Goal: Task Accomplishment & Management: Manage account settings

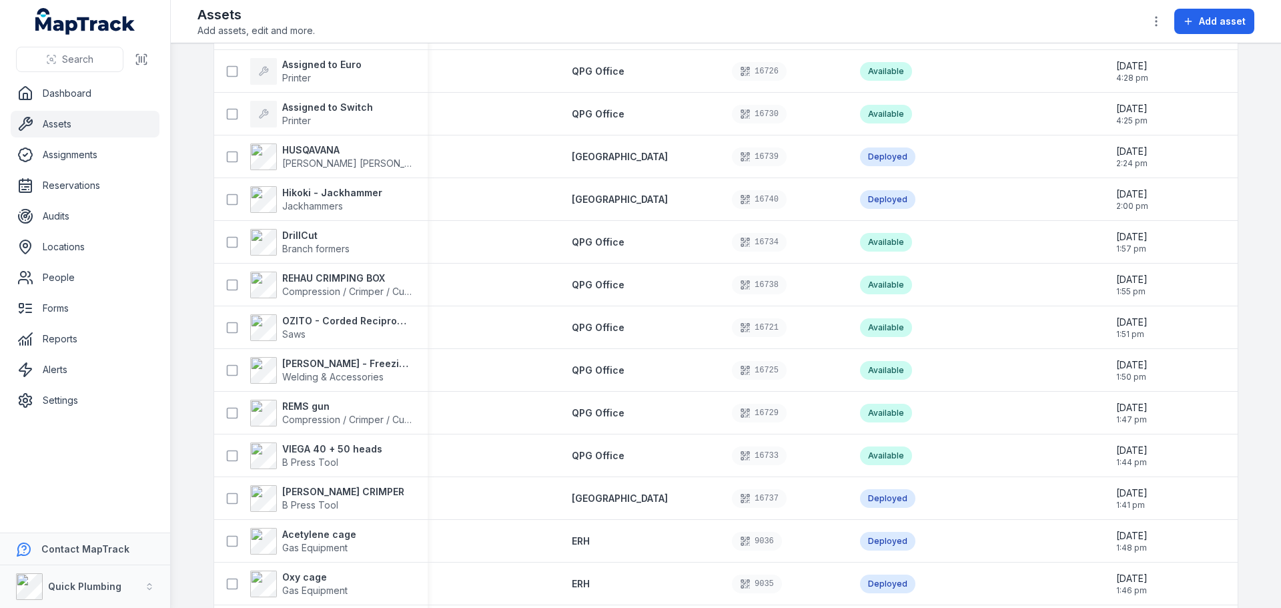
scroll to position [104, 0]
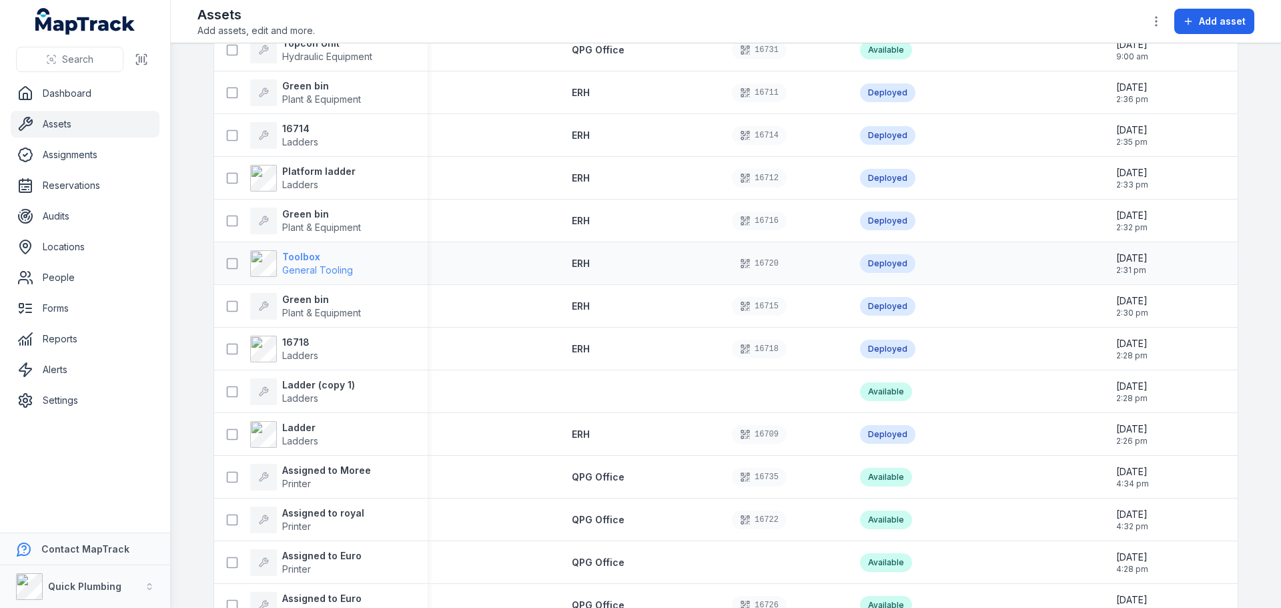
click at [319, 257] on strong "Toolbox" at bounding box center [317, 256] width 71 height 13
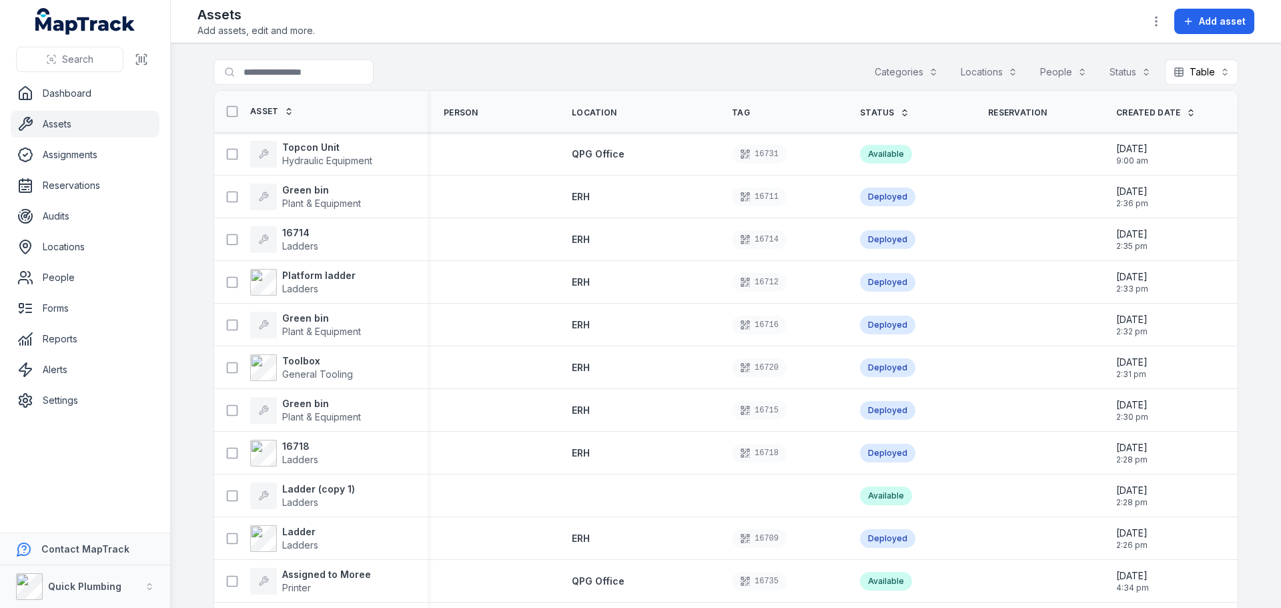
click at [906, 69] on button "Categories" at bounding box center [906, 71] width 81 height 25
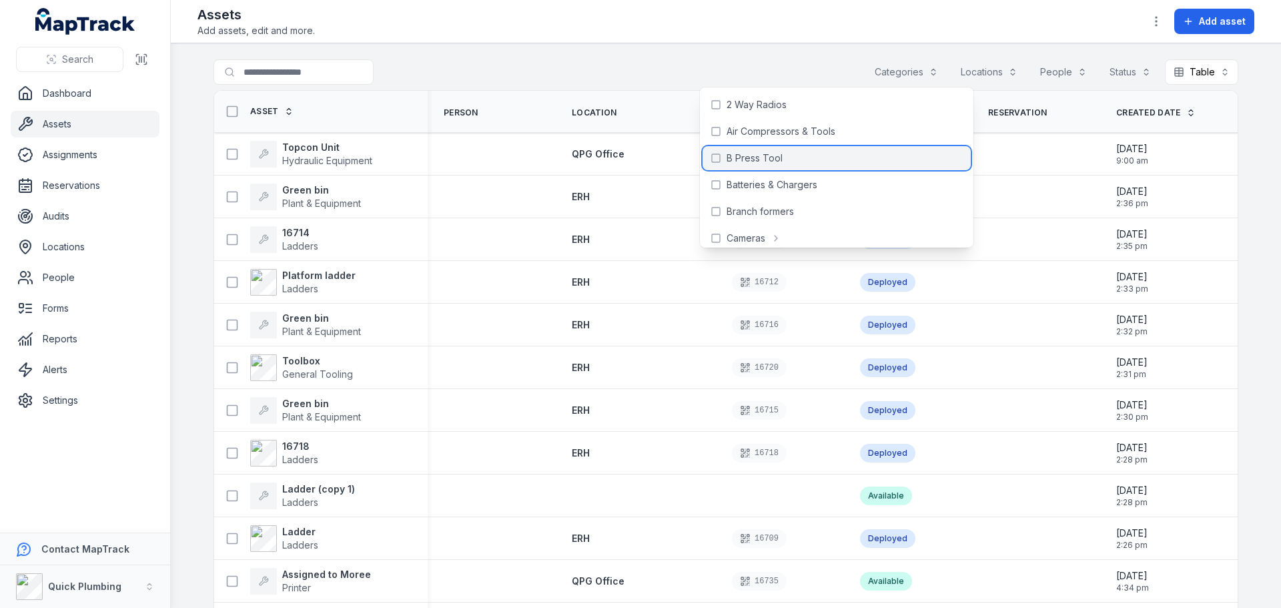
click at [756, 153] on span "B Press Tool" at bounding box center [754, 157] width 56 height 13
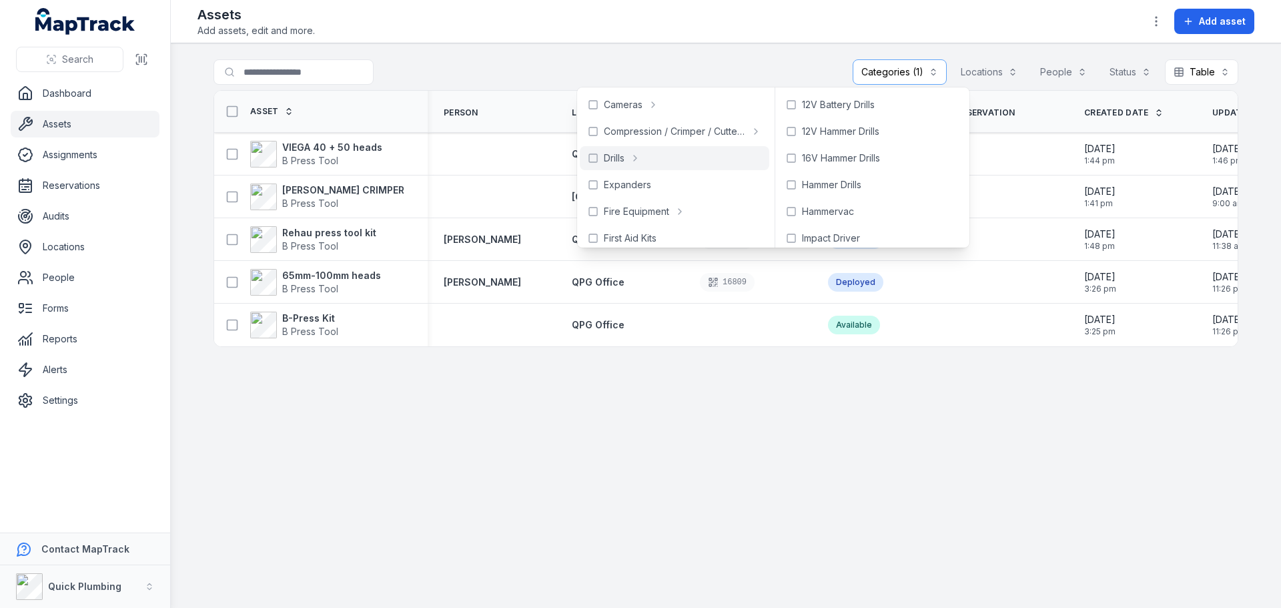
scroll to position [200, 0]
click at [691, 532] on main "**********" at bounding box center [726, 325] width 1110 height 564
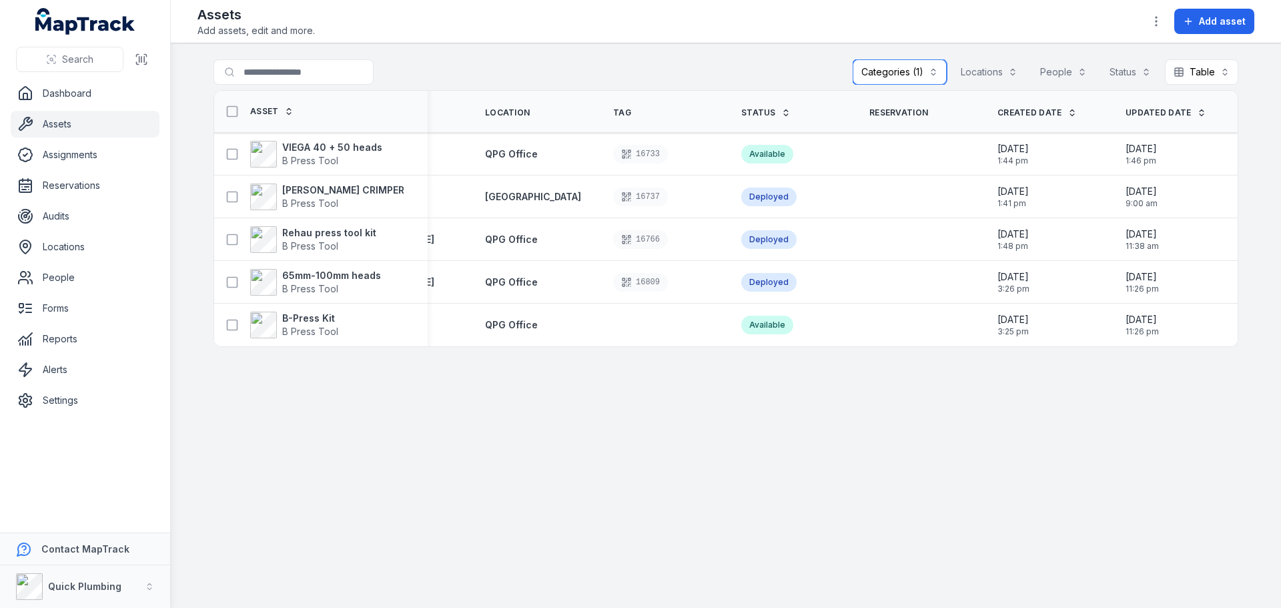
scroll to position [0, 0]
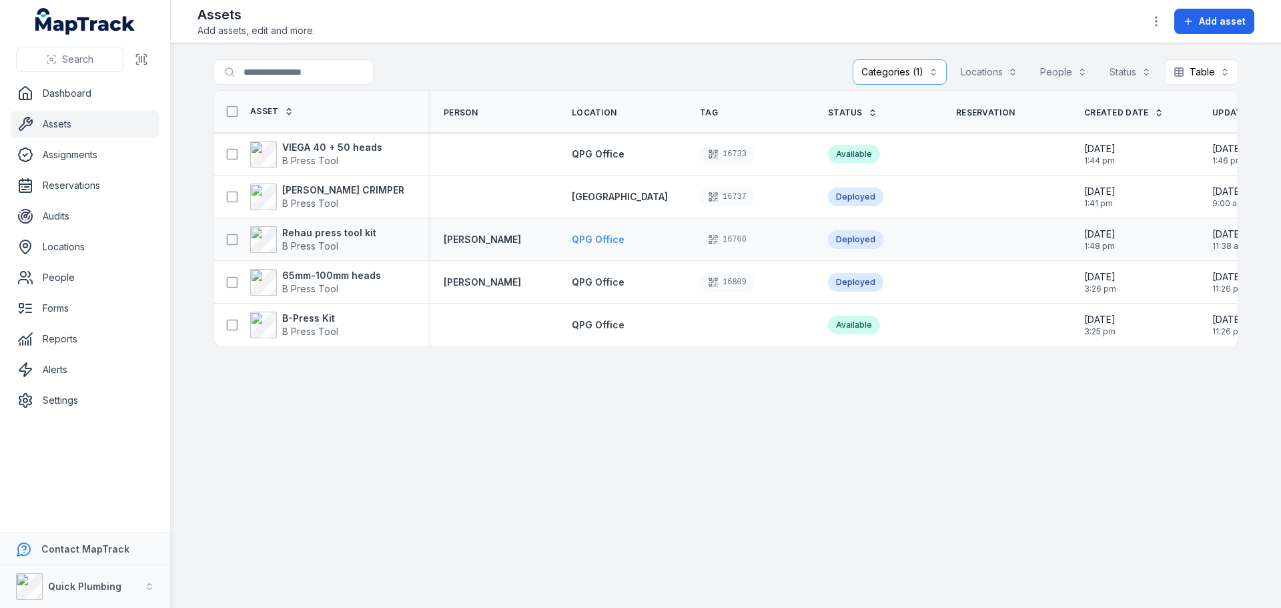
click at [583, 238] on span "QPG Office" at bounding box center [598, 238] width 53 height 11
click at [859, 240] on div "Deployed" at bounding box center [855, 239] width 55 height 19
click at [339, 228] on strong "Rehau press tool kit" at bounding box center [329, 232] width 94 height 13
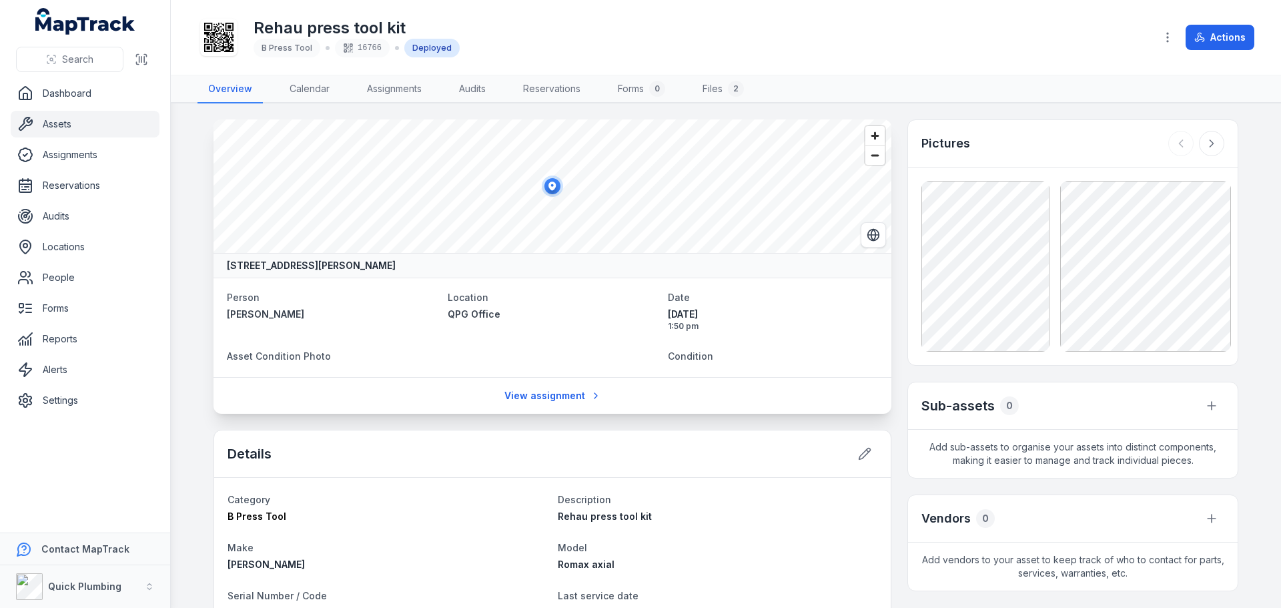
click at [395, 47] on span at bounding box center [397, 48] width 4 height 4
click at [1211, 31] on button "Actions" at bounding box center [1219, 37] width 69 height 25
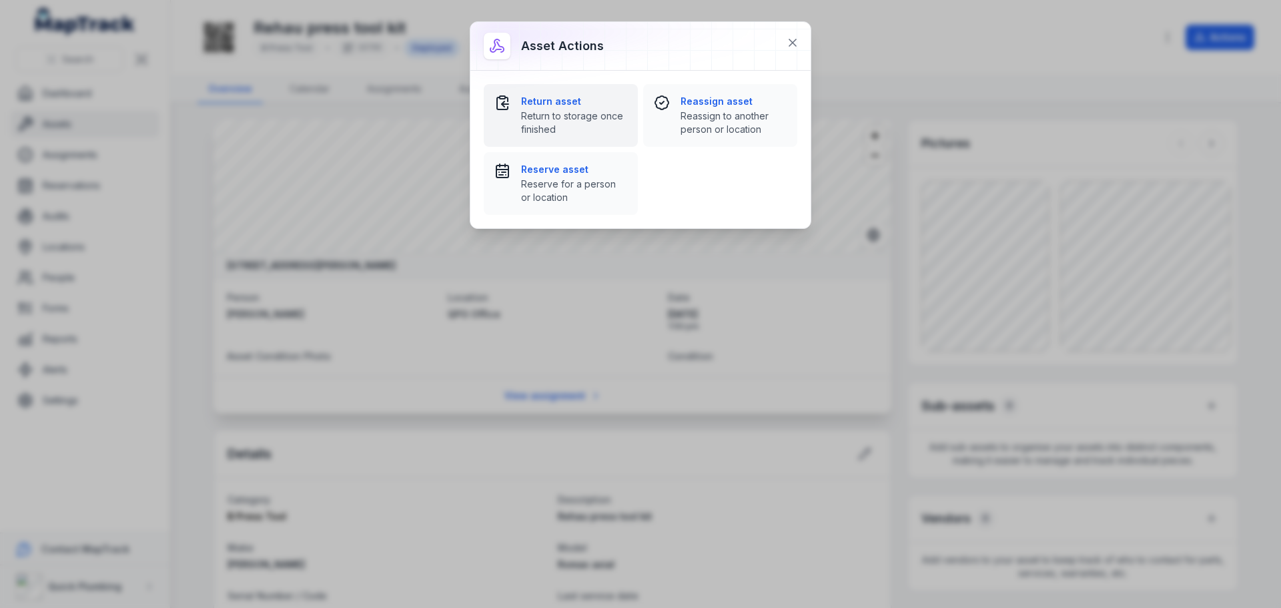
click at [545, 100] on strong "Return asset" at bounding box center [574, 101] width 106 height 13
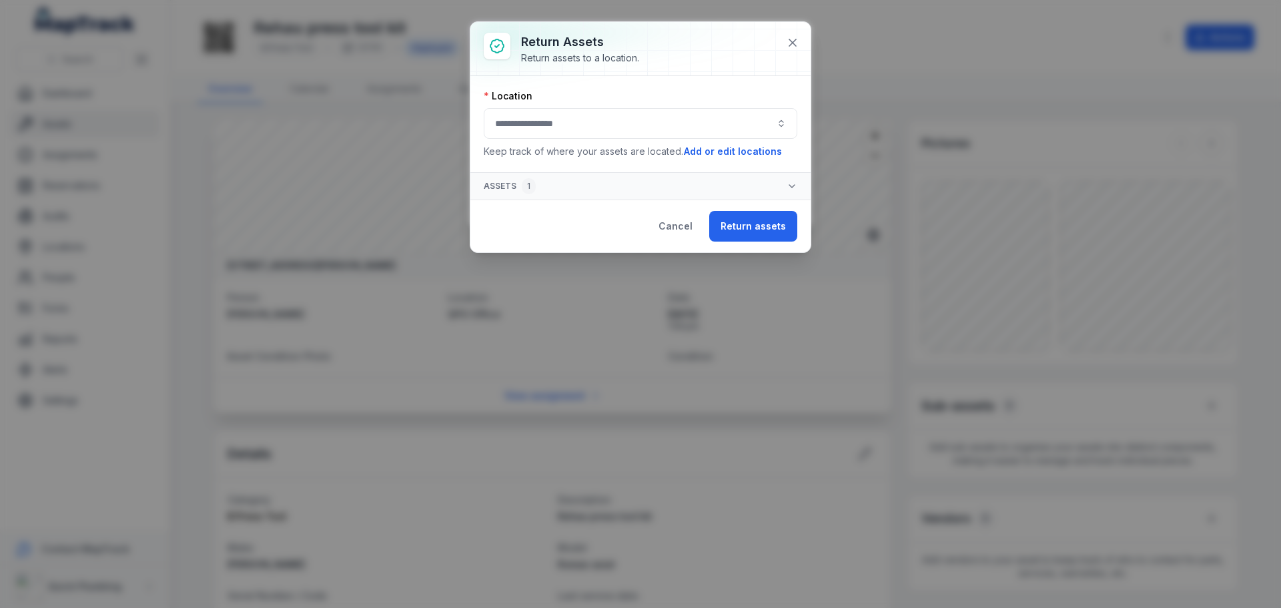
click at [616, 127] on button "button" at bounding box center [640, 123] width 313 height 31
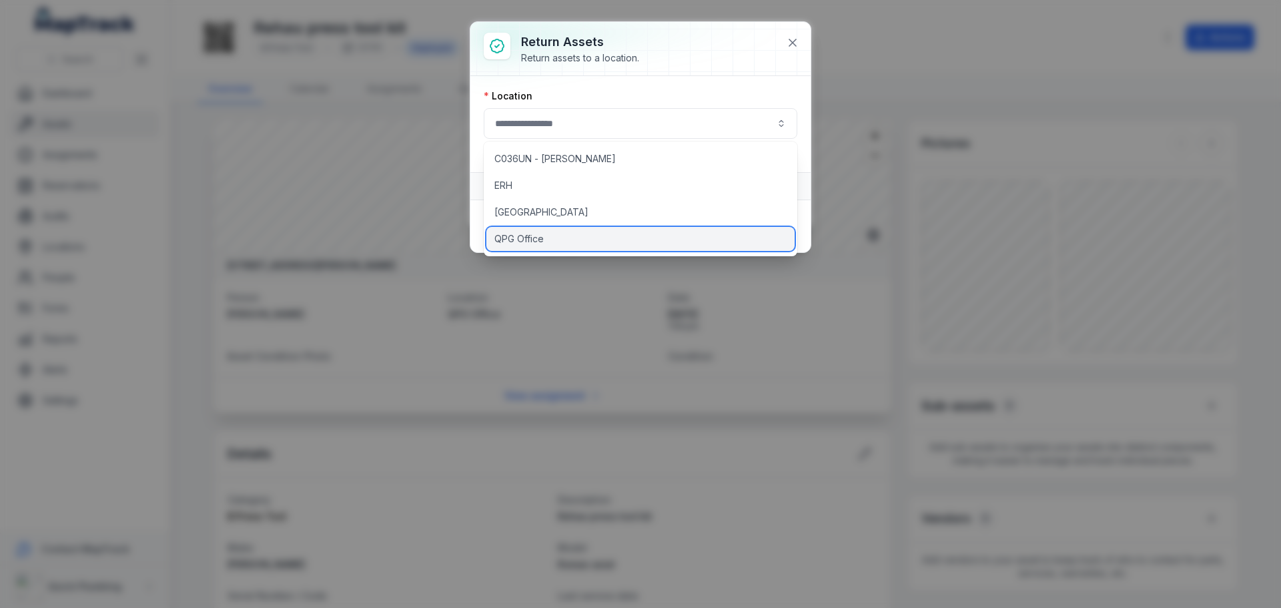
click at [586, 234] on div "QPG Office" at bounding box center [640, 239] width 308 height 24
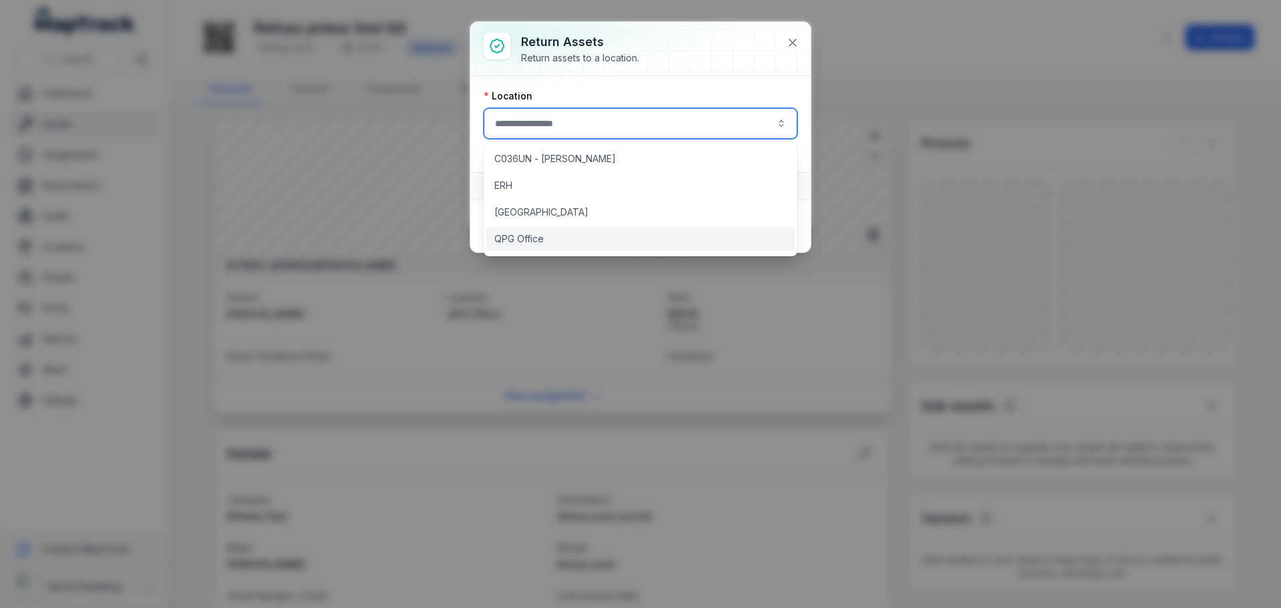
type input "**********"
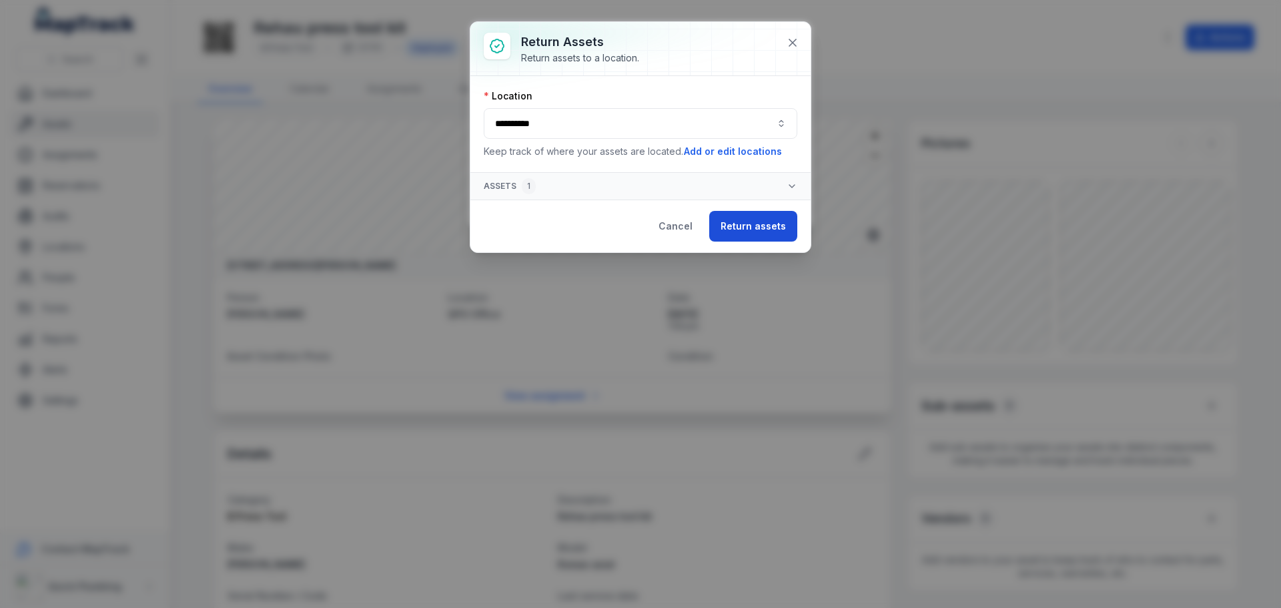
click at [734, 231] on button "Return assets" at bounding box center [753, 226] width 88 height 31
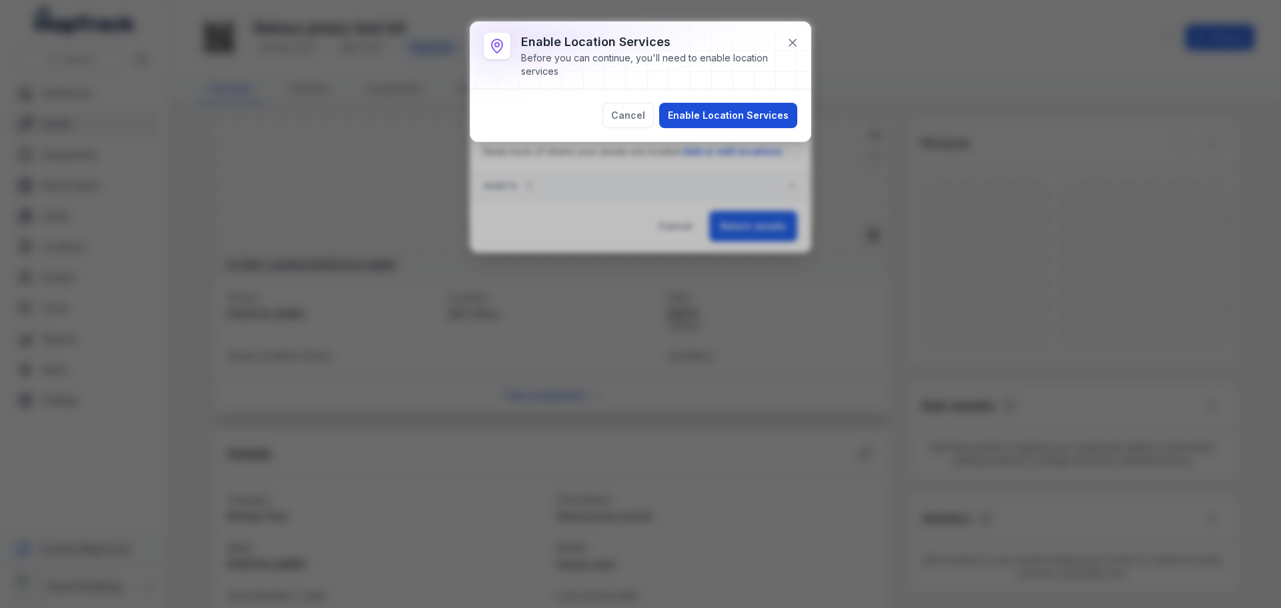
click at [732, 118] on button "Enable Location Services" at bounding box center [728, 115] width 138 height 25
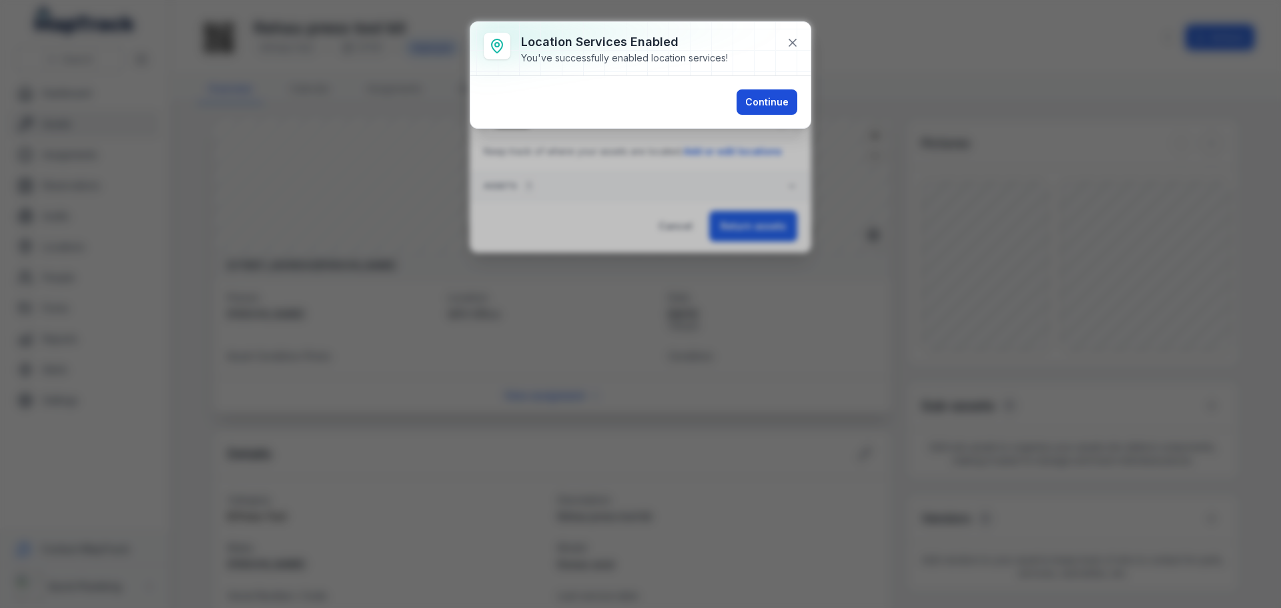
click at [766, 111] on button "Continue" at bounding box center [766, 101] width 61 height 25
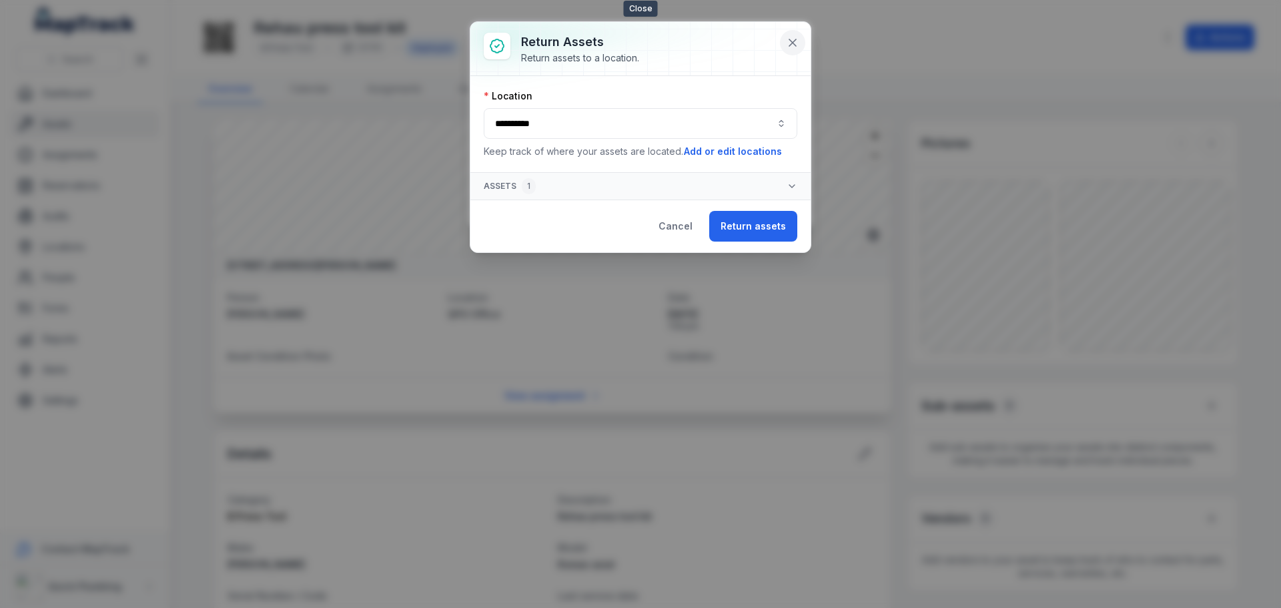
click at [799, 37] on button at bounding box center [792, 42] width 25 height 25
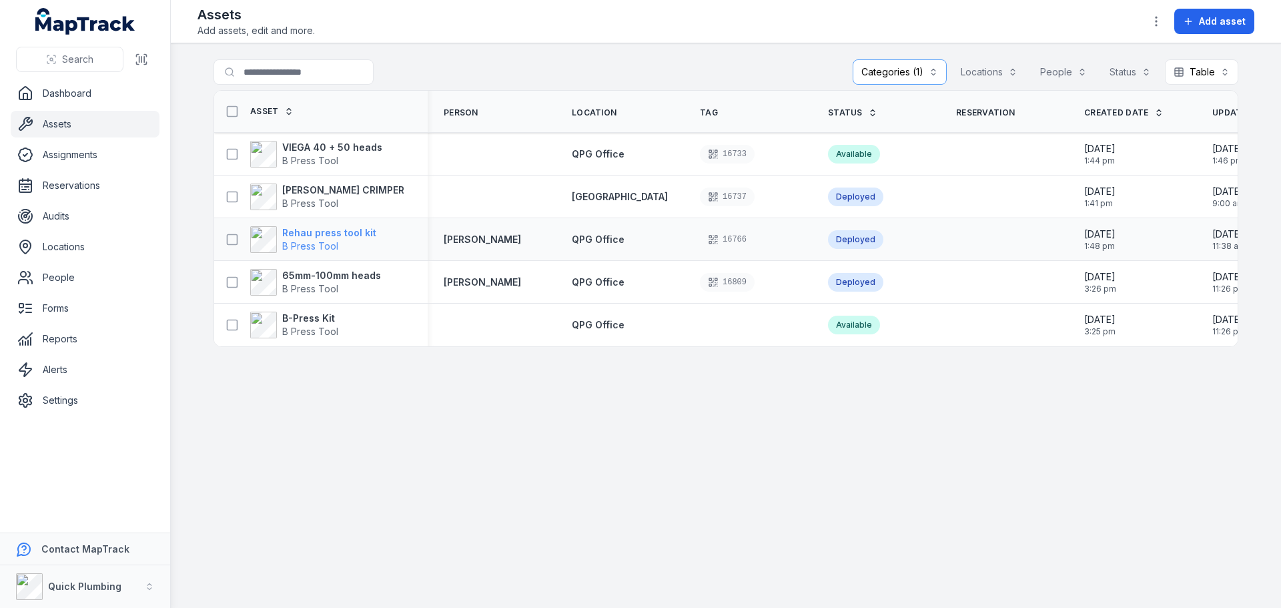
click at [328, 234] on strong "Rehau press tool kit" at bounding box center [329, 232] width 94 height 13
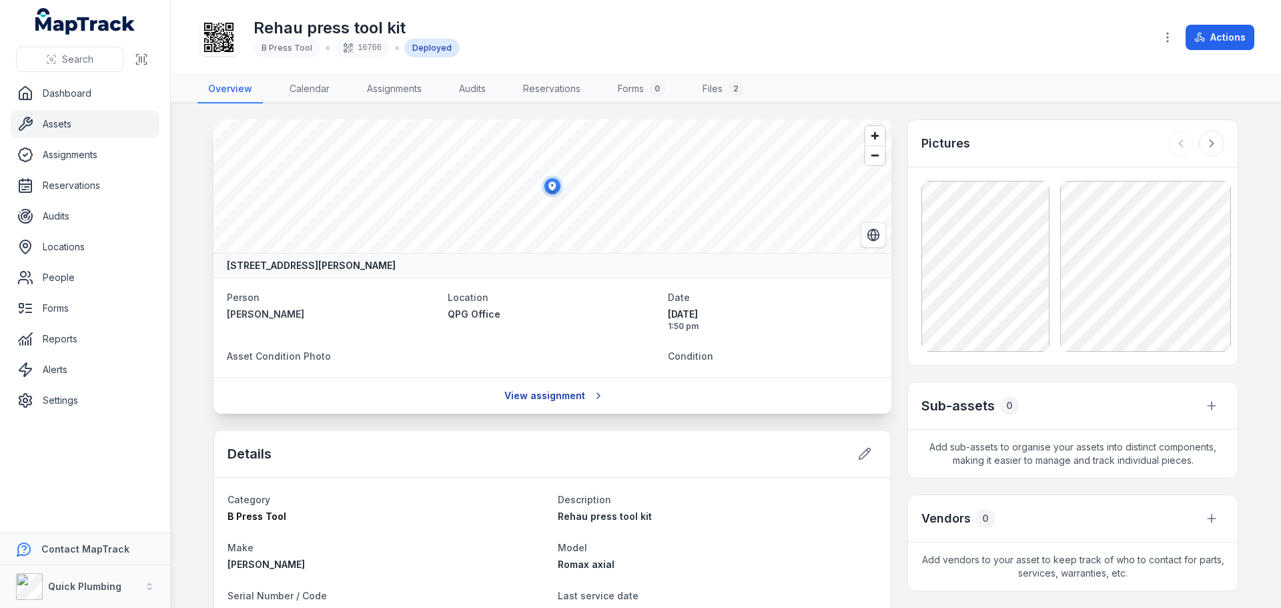
click at [543, 399] on link "View assignment" at bounding box center [553, 395] width 114 height 25
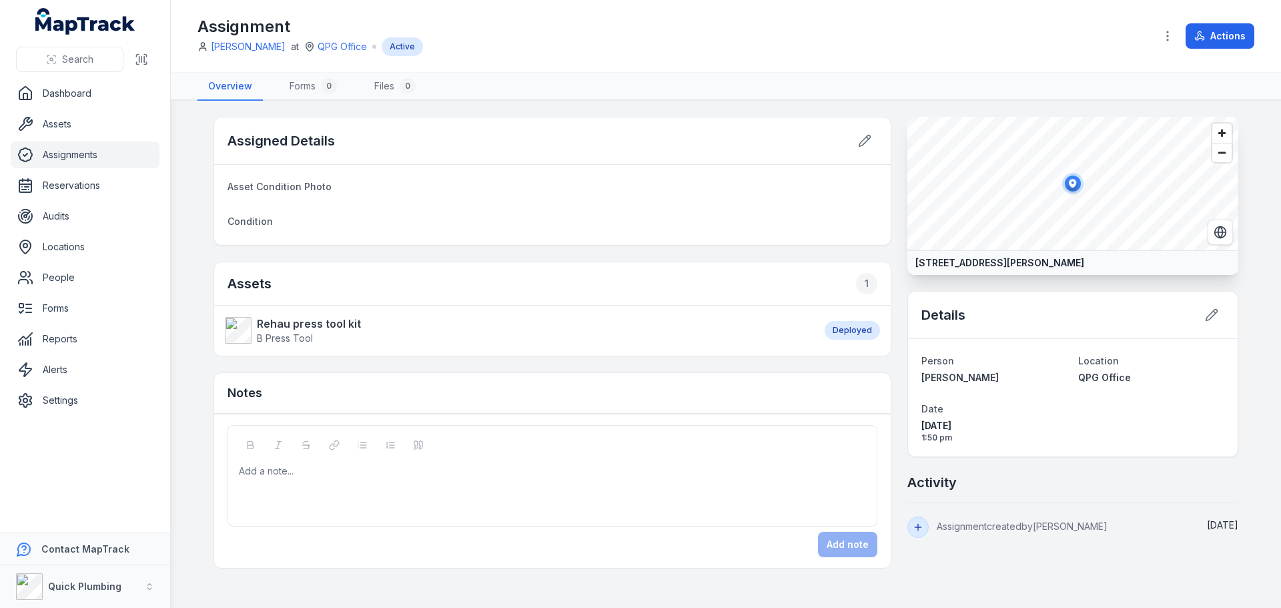
click at [405, 47] on div "Active" at bounding box center [402, 46] width 41 height 19
click at [346, 43] on link "QPG Office" at bounding box center [342, 46] width 49 height 13
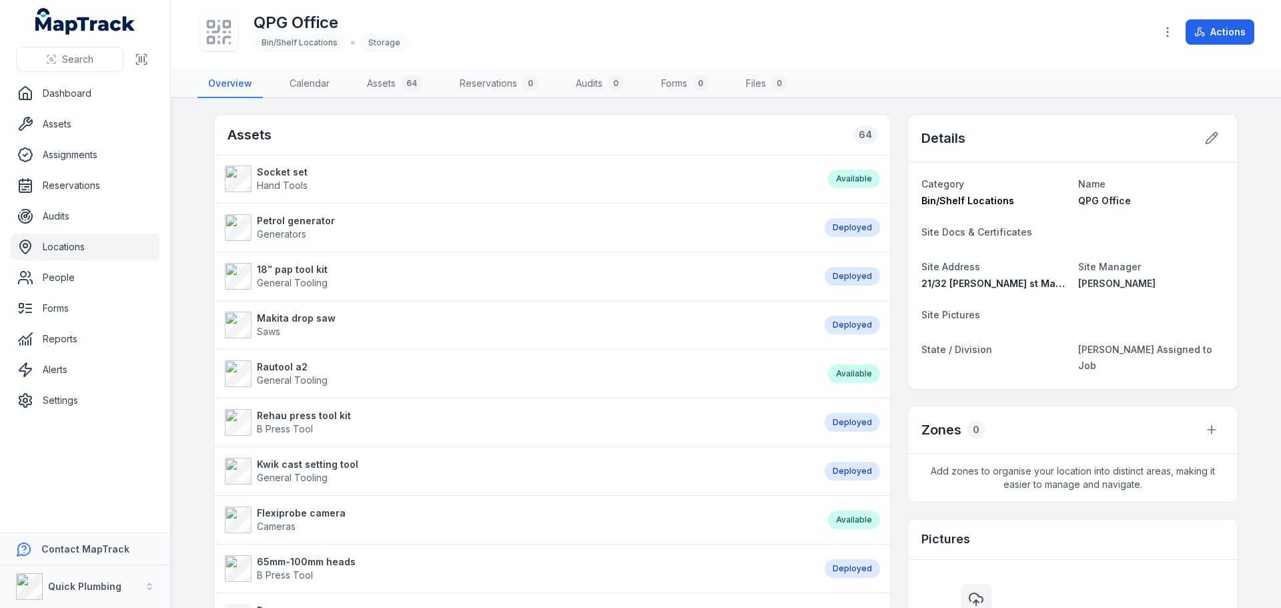
click at [832, 422] on div "Deployed" at bounding box center [851, 422] width 55 height 19
click at [263, 416] on strong "Rehau press tool kit" at bounding box center [304, 415] width 94 height 13
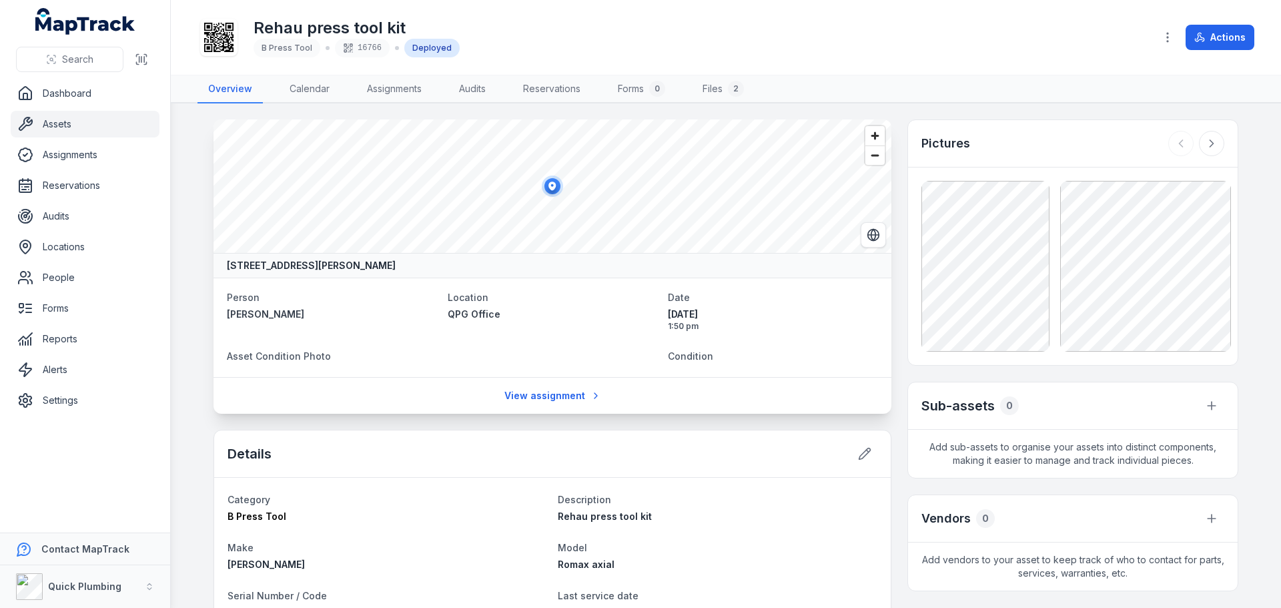
scroll to position [200, 0]
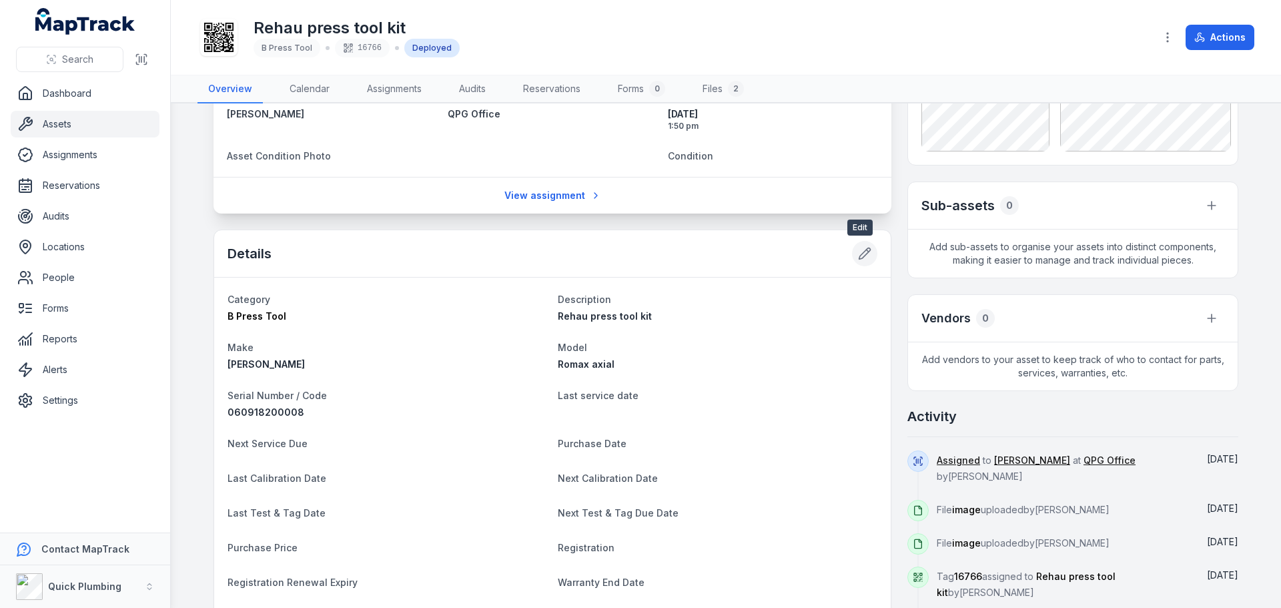
click at [858, 254] on icon at bounding box center [864, 253] width 13 height 13
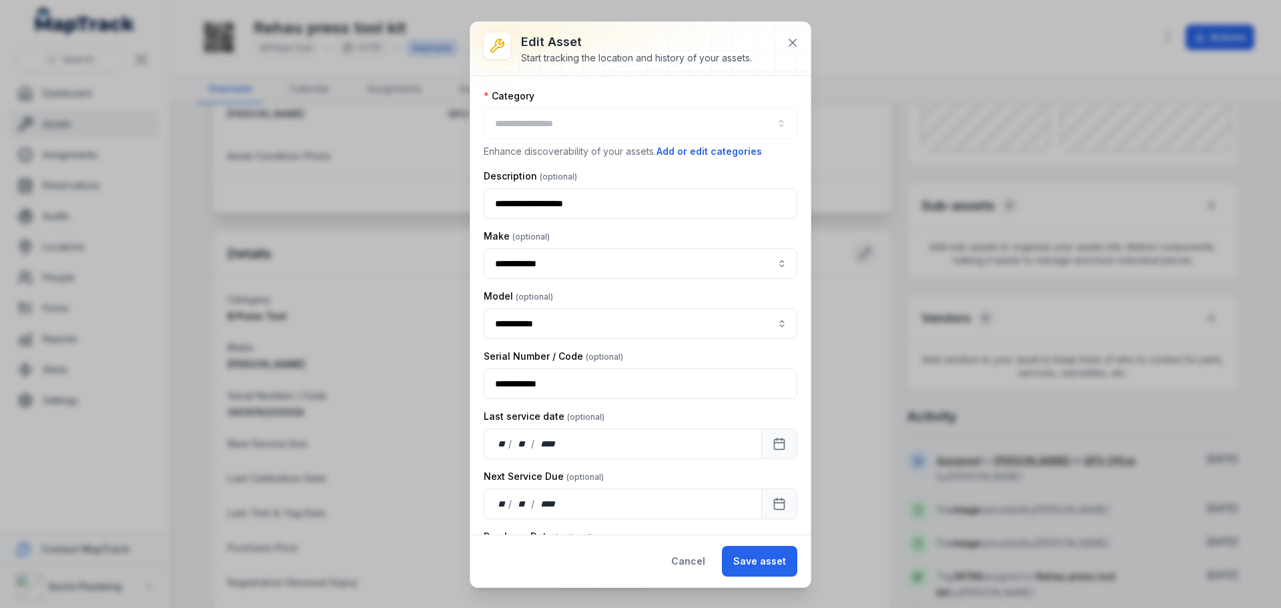
type input "**********"
drag, startPoint x: 504, startPoint y: 122, endPoint x: 489, endPoint y: 119, distance: 15.6
click at [489, 119] on button "**********" at bounding box center [640, 123] width 313 height 31
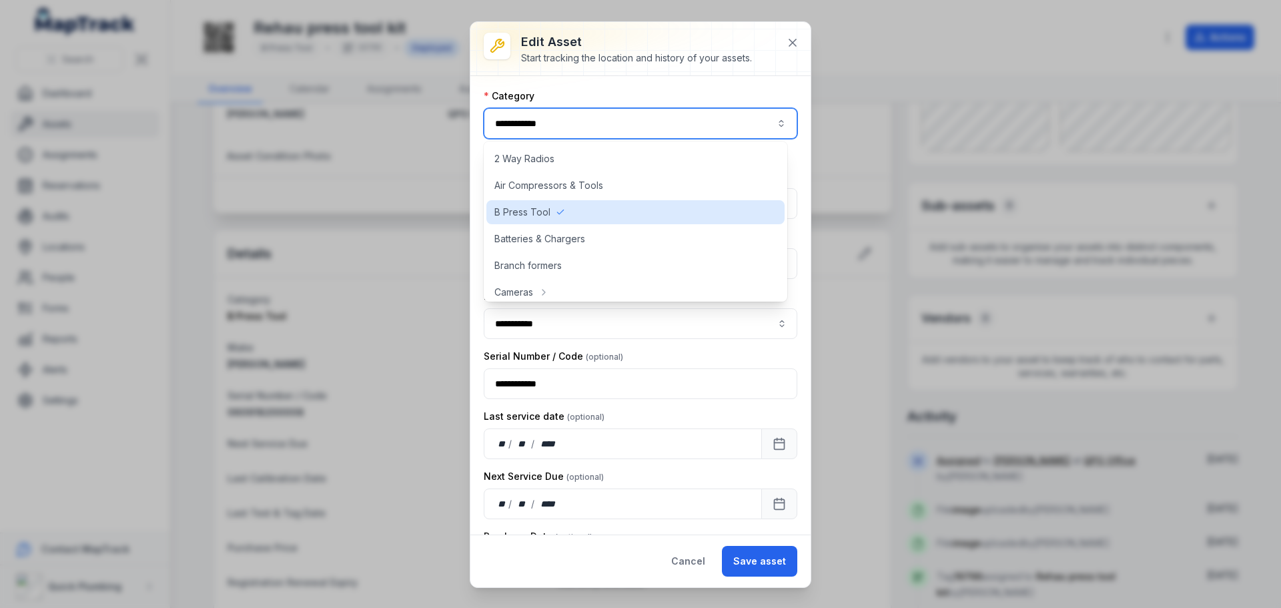
click at [500, 123] on button "**********" at bounding box center [640, 123] width 313 height 31
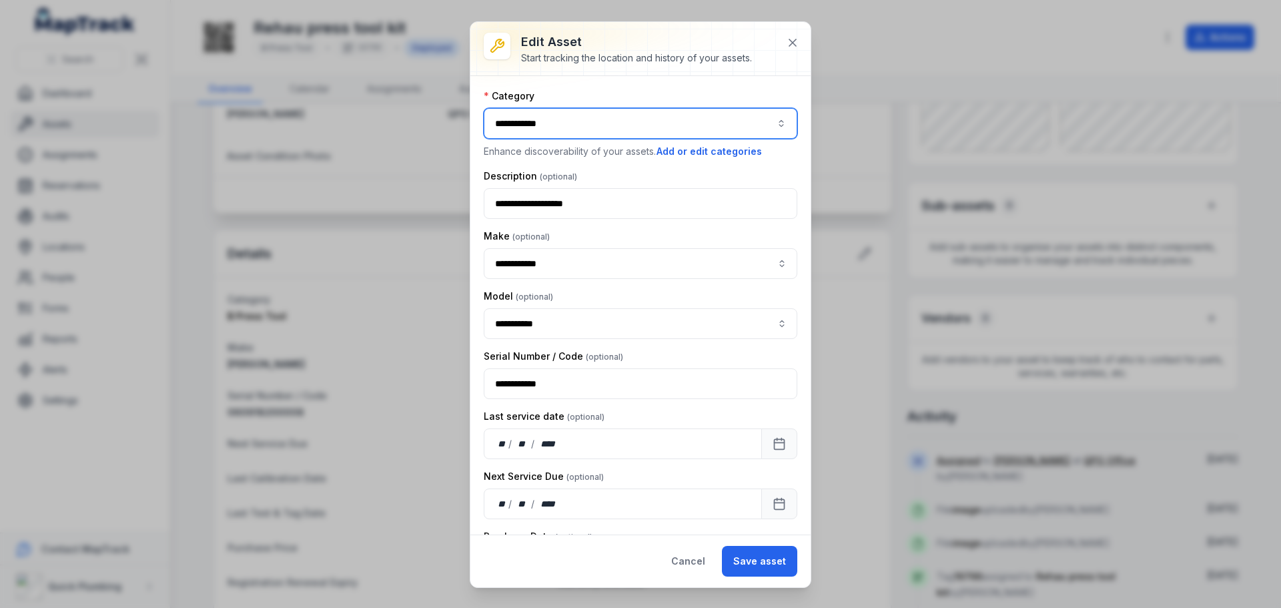
click at [584, 125] on button "**********" at bounding box center [640, 123] width 313 height 31
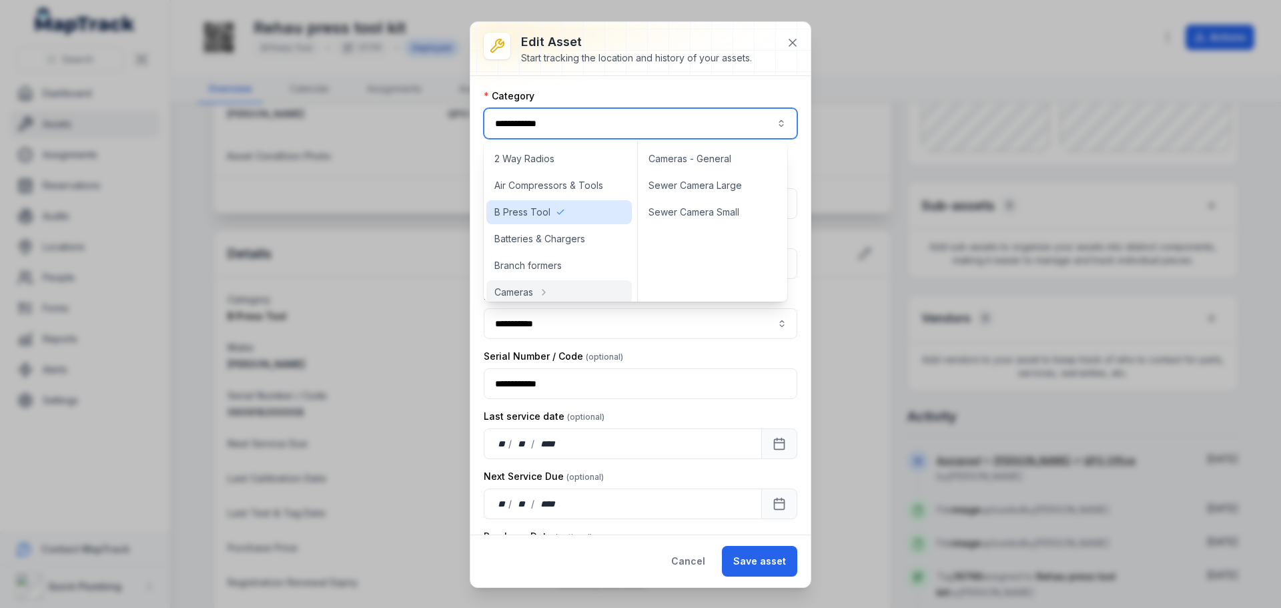
click at [684, 360] on div "Serial Number / Code" at bounding box center [640, 356] width 313 height 13
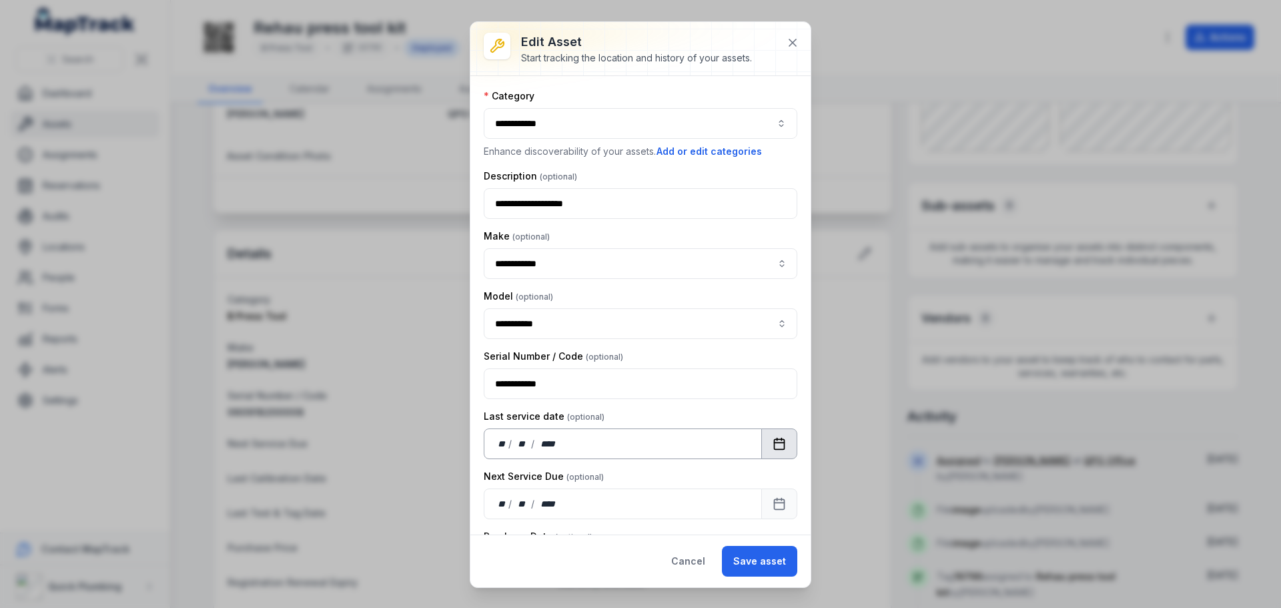
click at [772, 444] on icon "Calendar" at bounding box center [778, 443] width 13 height 13
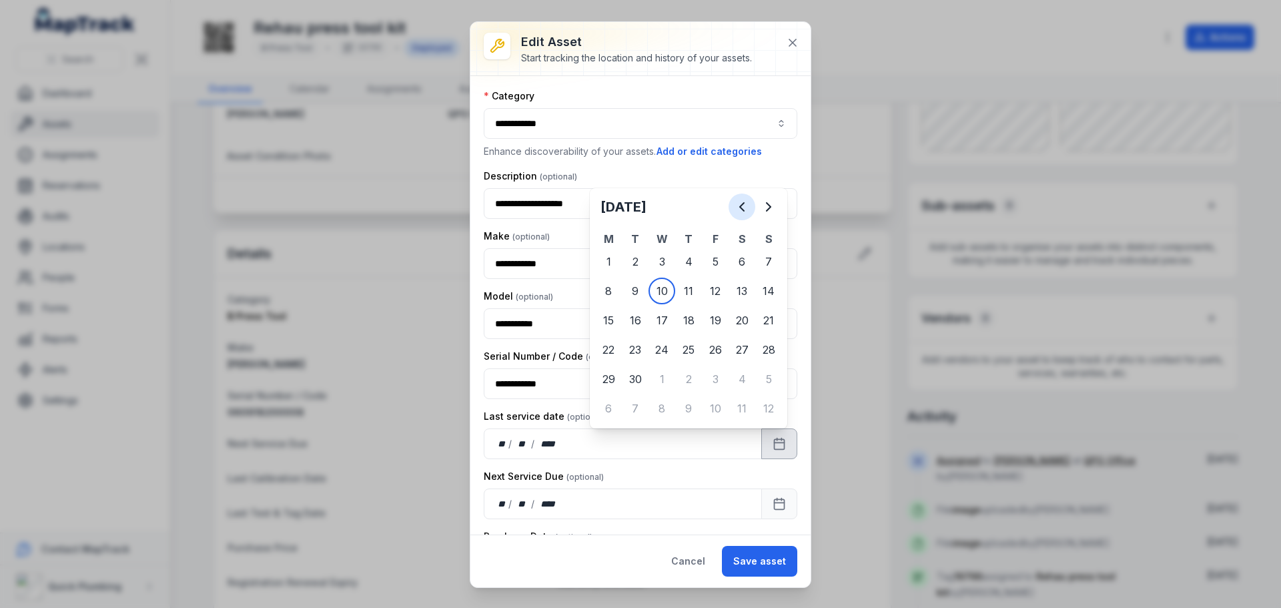
click at [742, 204] on icon "Previous" at bounding box center [742, 207] width 4 height 8
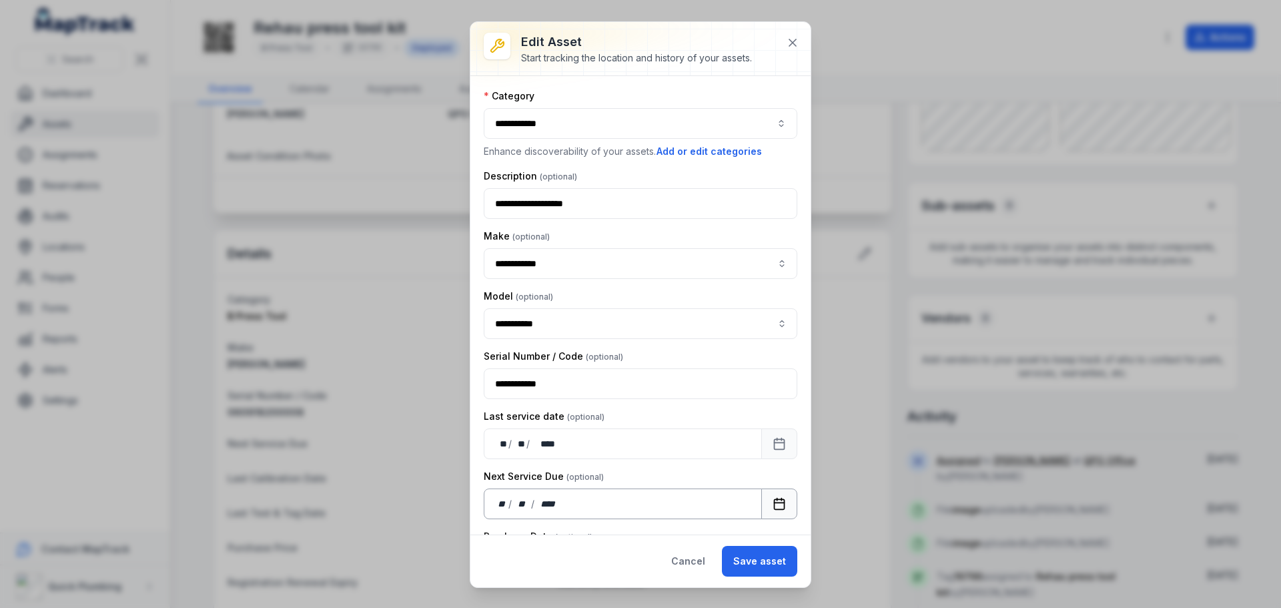
click at [772, 505] on icon "Calendar" at bounding box center [778, 503] width 13 height 13
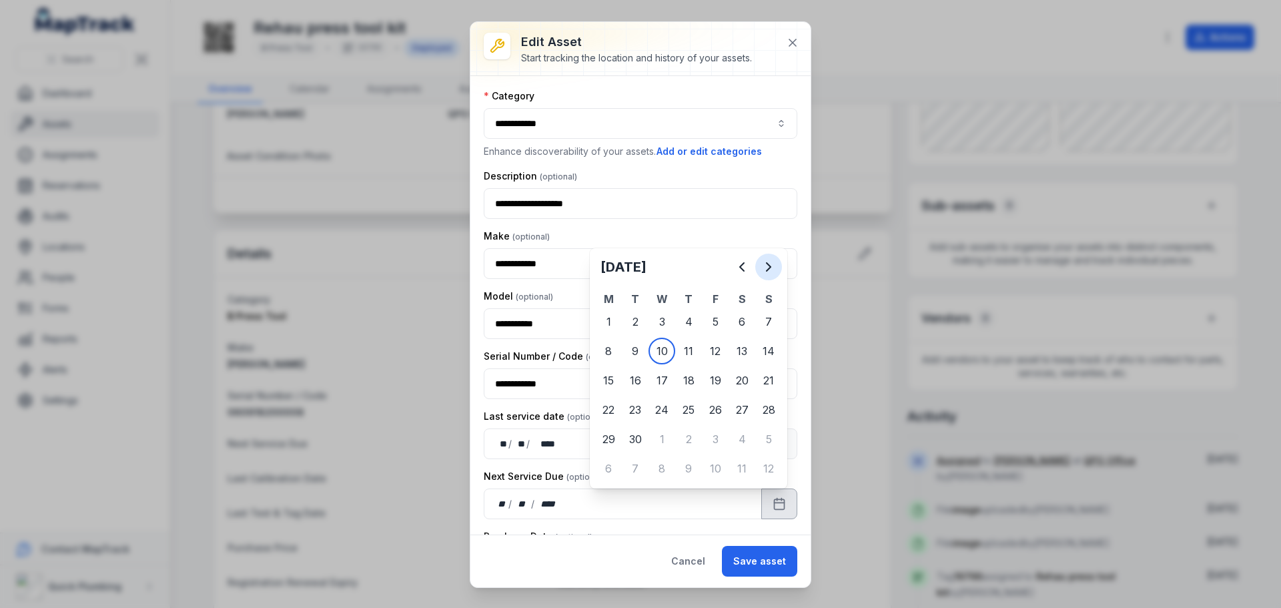
click at [770, 268] on icon "Next" at bounding box center [768, 267] width 4 height 8
click at [770, 267] on icon "Next" at bounding box center [768, 267] width 4 height 8
click at [768, 267] on icon "Next" at bounding box center [768, 267] width 16 height 16
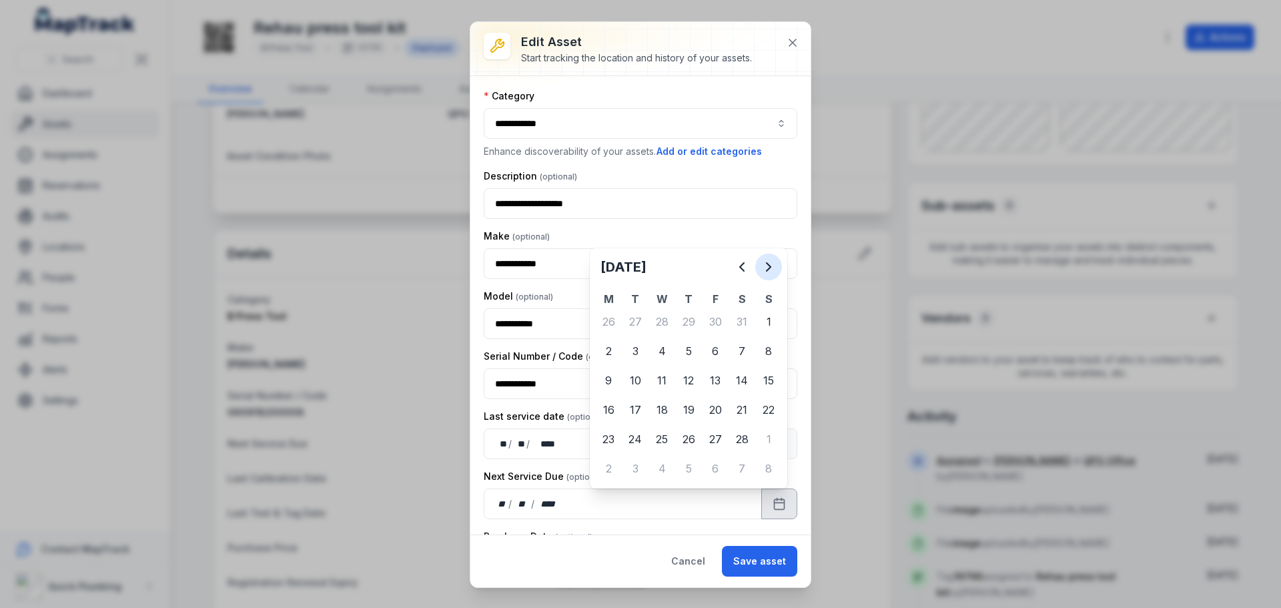
click at [768, 267] on icon "Next" at bounding box center [768, 267] width 16 height 16
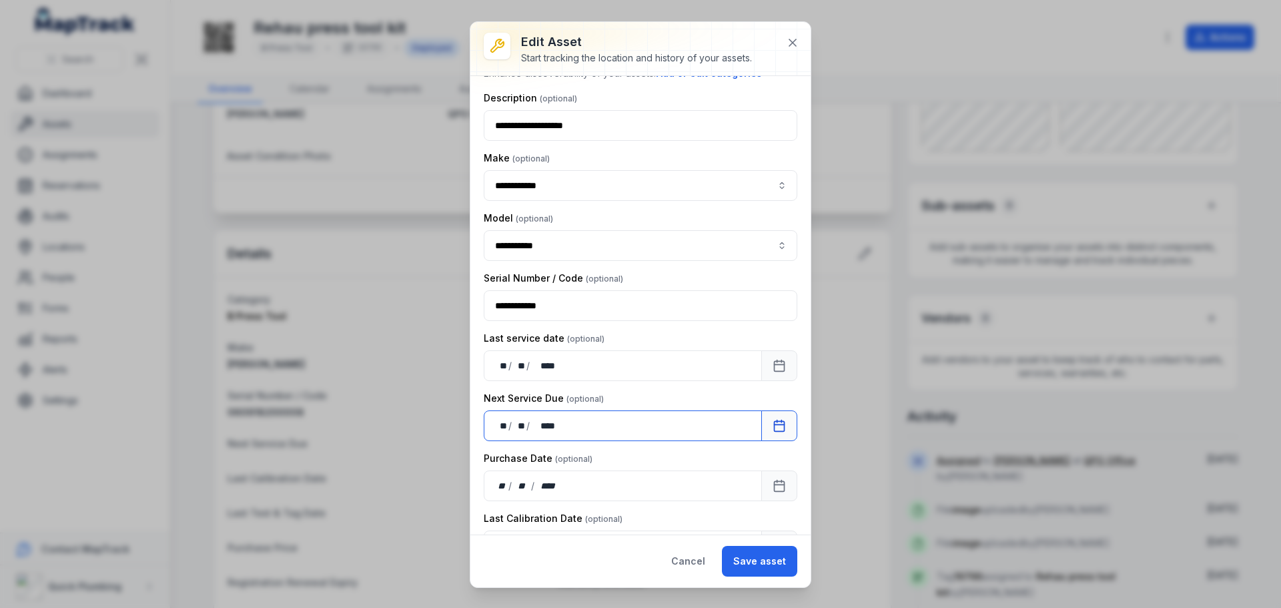
scroll to position [0, 0]
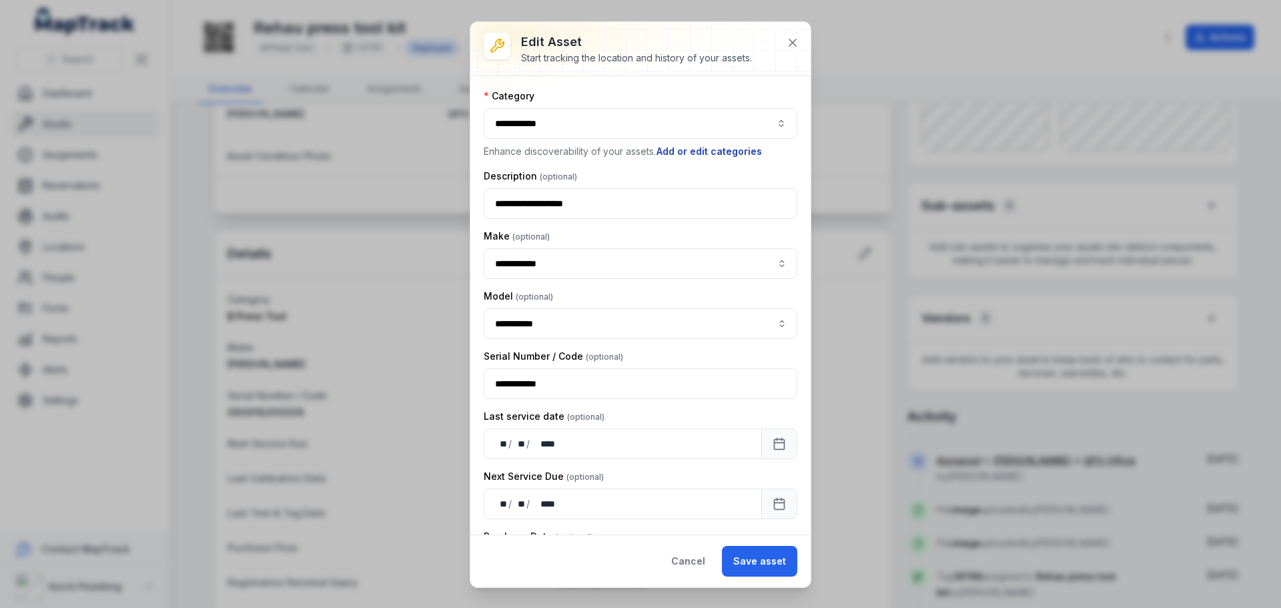
click at [697, 152] on button "Add or edit categories" at bounding box center [709, 151] width 107 height 15
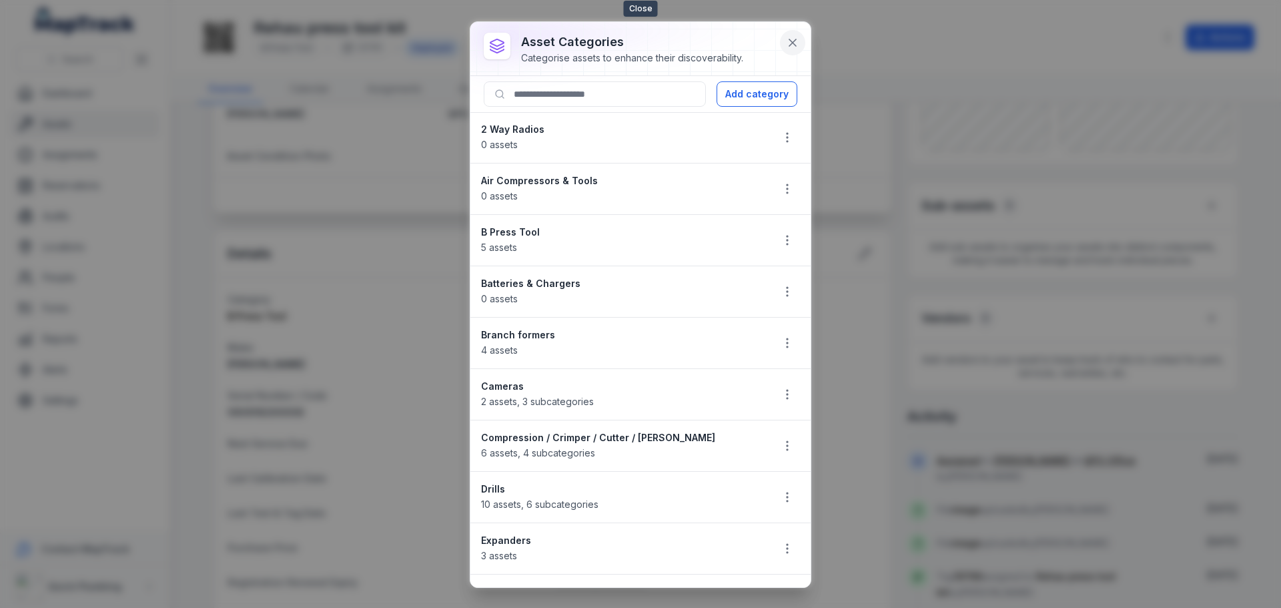
click at [790, 45] on icon at bounding box center [792, 42] width 7 height 7
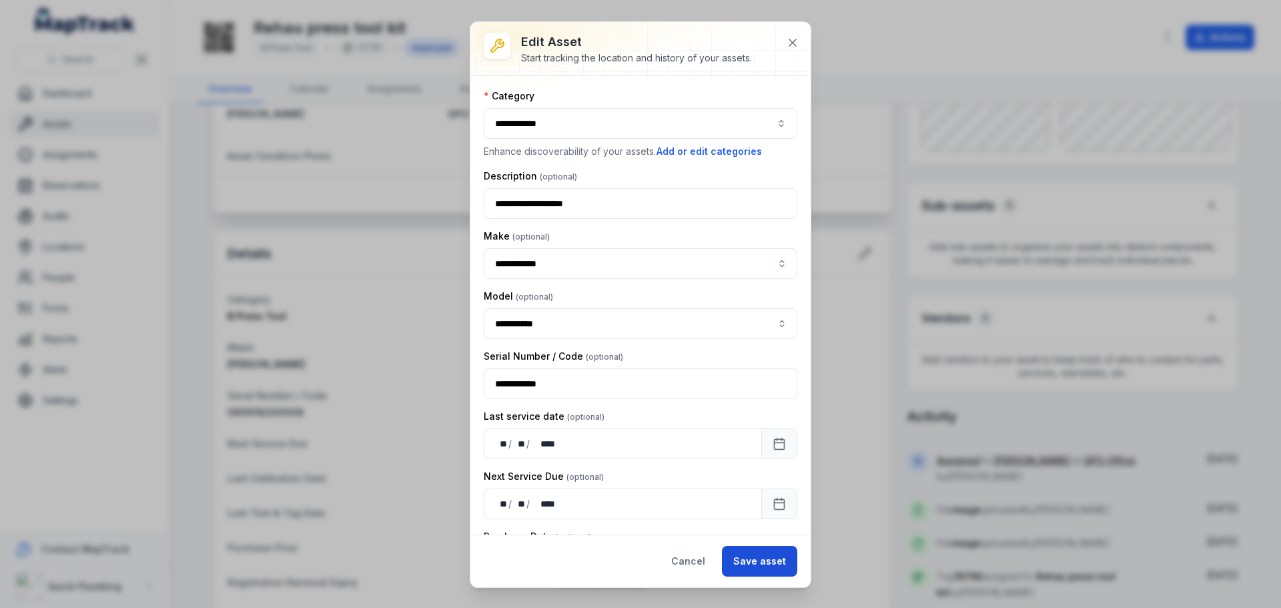
click at [768, 558] on button "Save asset" at bounding box center [759, 561] width 75 height 31
